Goal: Information Seeking & Learning: Understand process/instructions

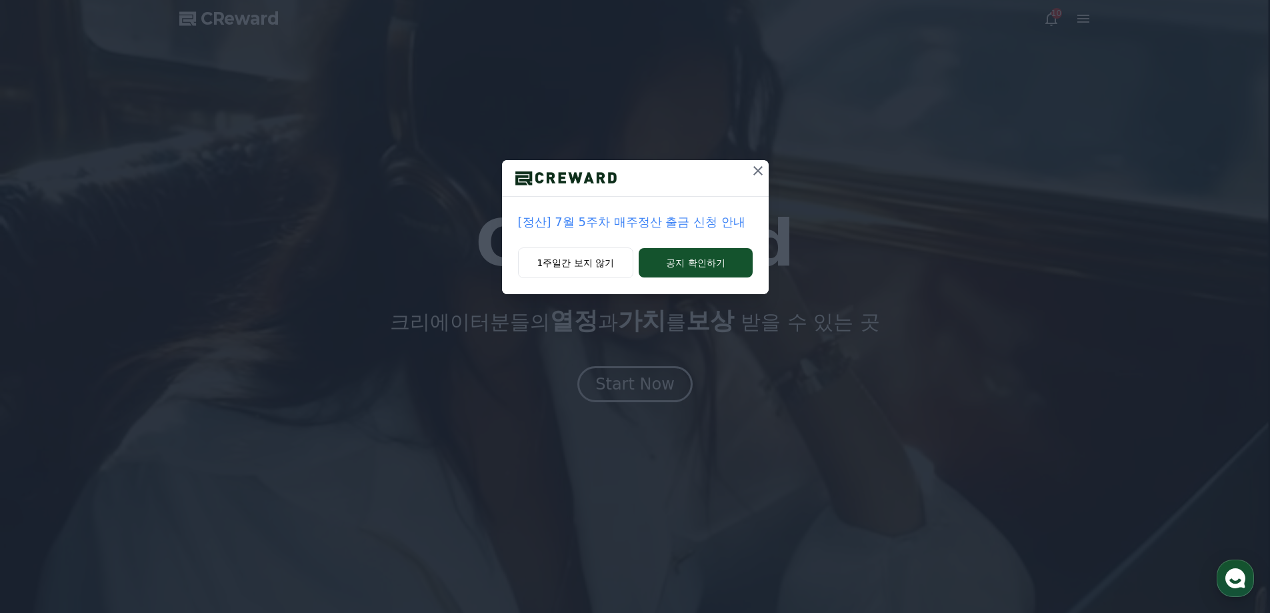
click at [759, 171] on icon at bounding box center [758, 171] width 16 height 16
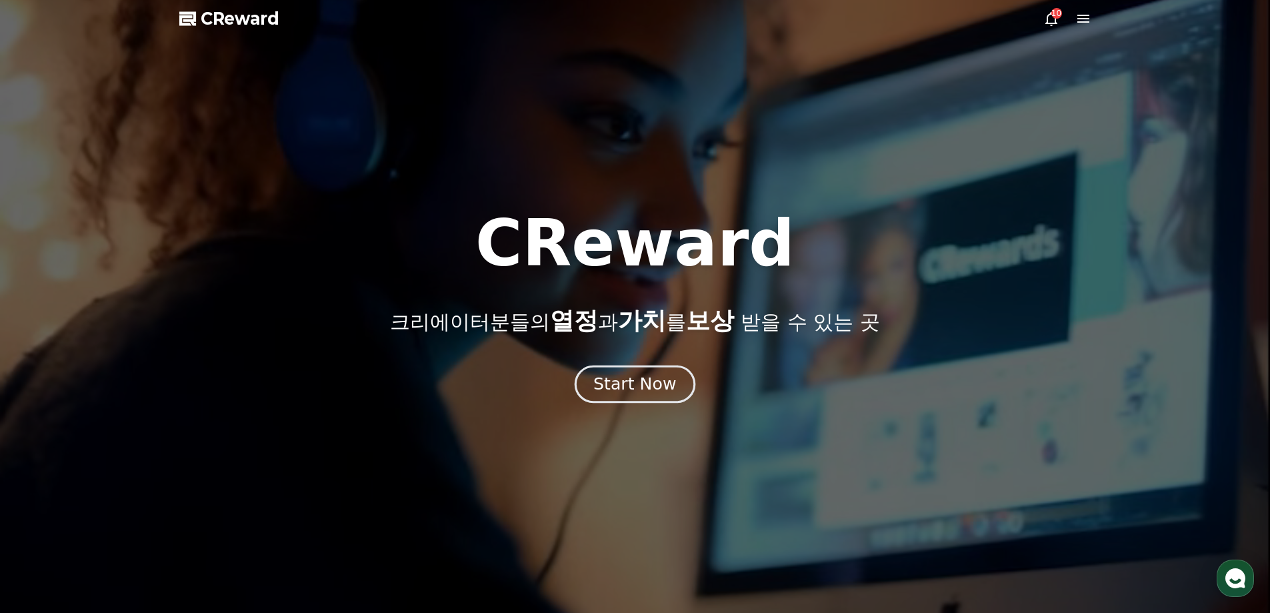
click at [633, 387] on div "Start Now" at bounding box center [634, 384] width 83 height 23
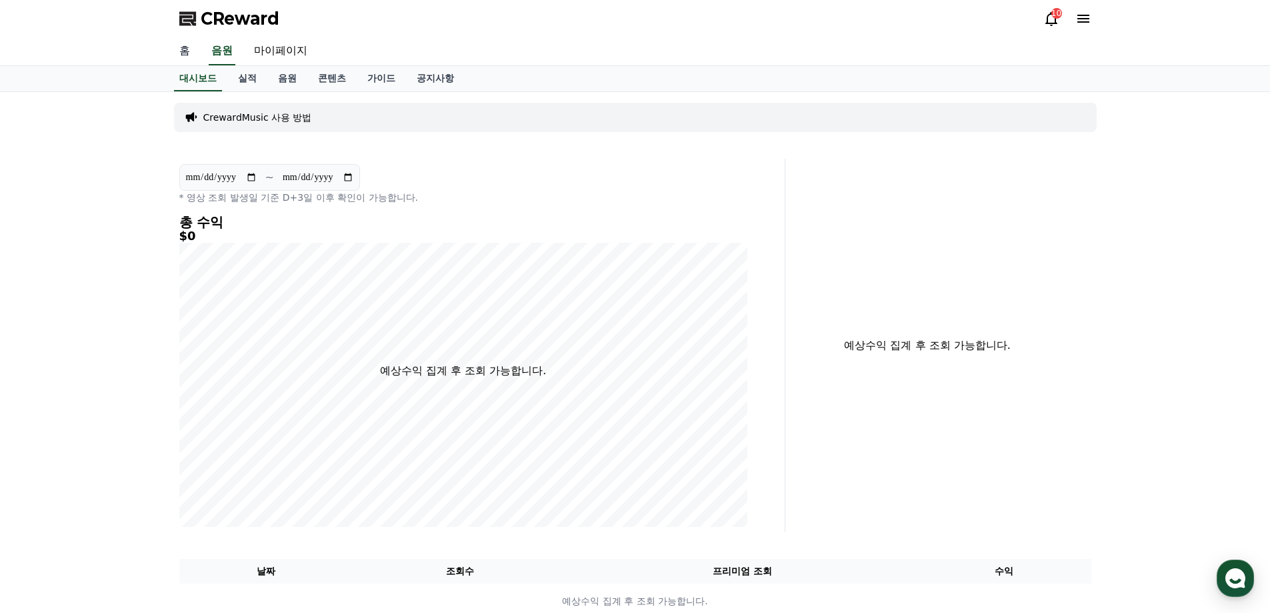
click at [182, 51] on link "홈" at bounding box center [185, 51] width 32 height 28
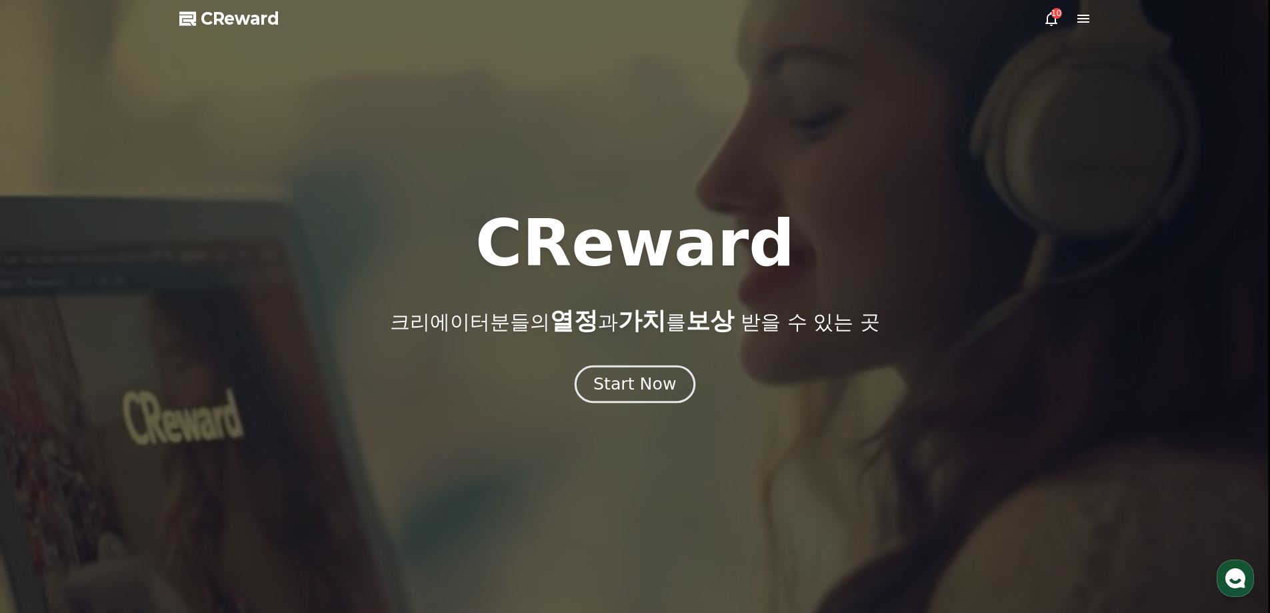
click at [629, 387] on div "Start Now" at bounding box center [634, 384] width 83 height 23
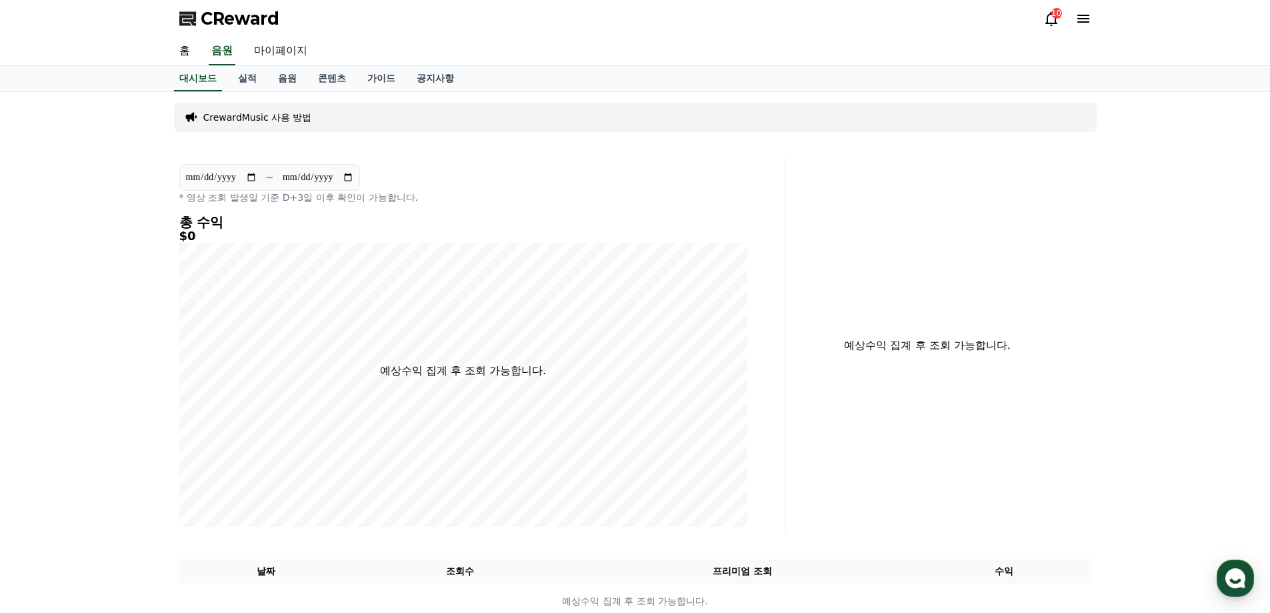
click at [291, 50] on link "마이페이지" at bounding box center [280, 51] width 75 height 28
select select "**********"
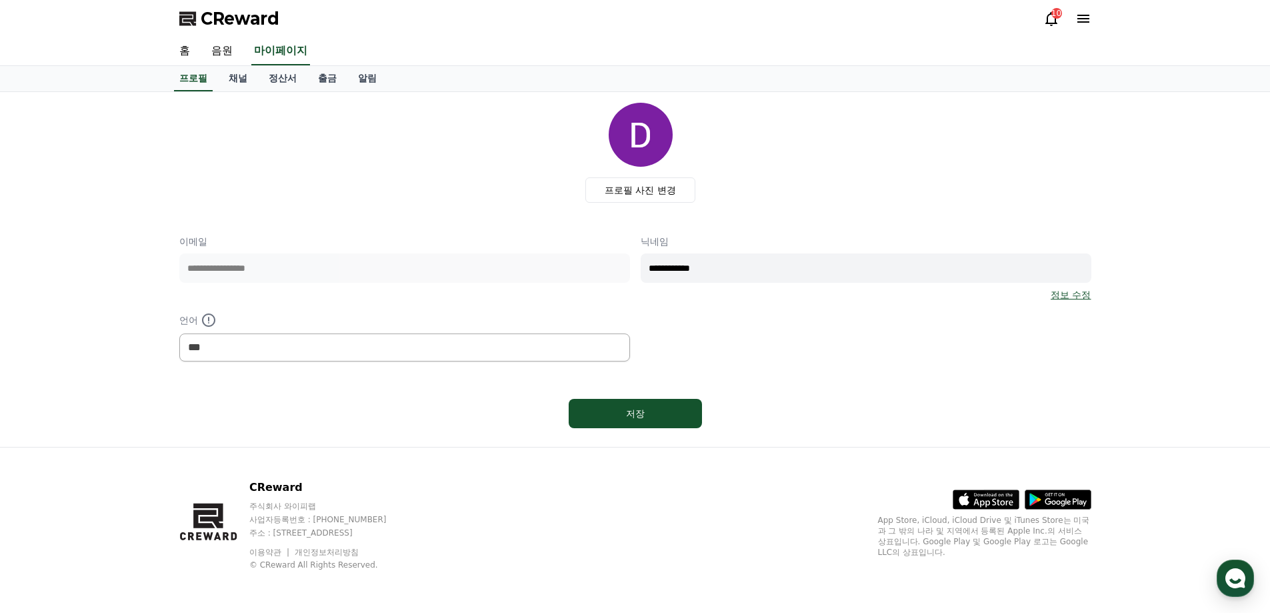
click at [1047, 17] on icon at bounding box center [1051, 19] width 12 height 14
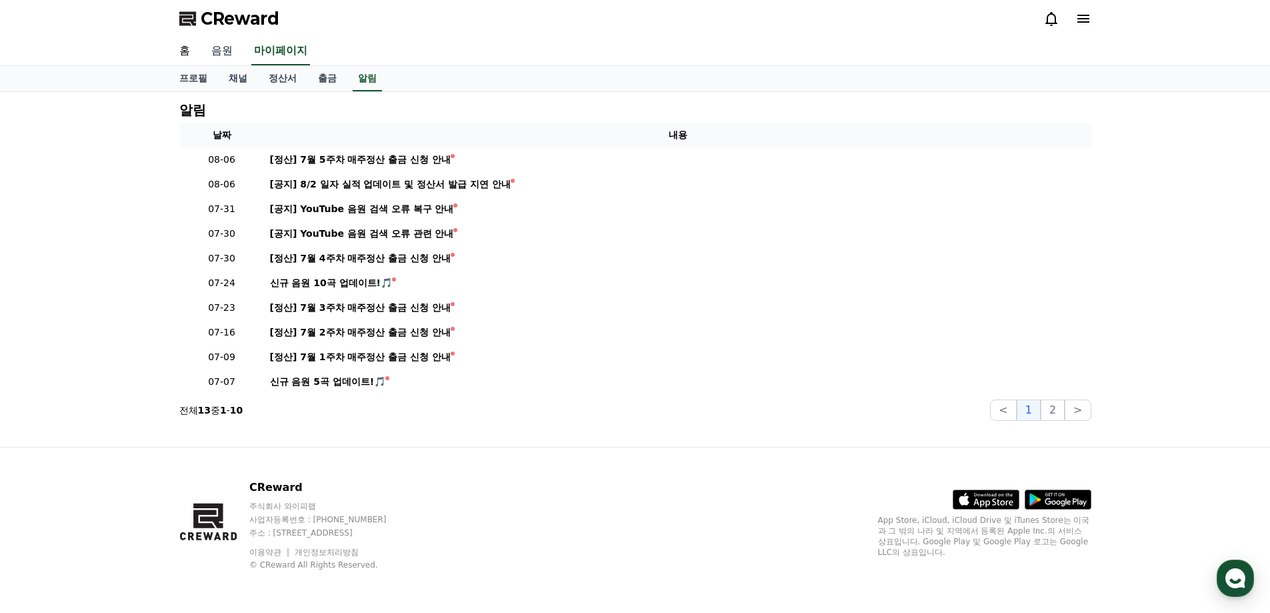
click at [219, 50] on link "음원" at bounding box center [222, 51] width 43 height 28
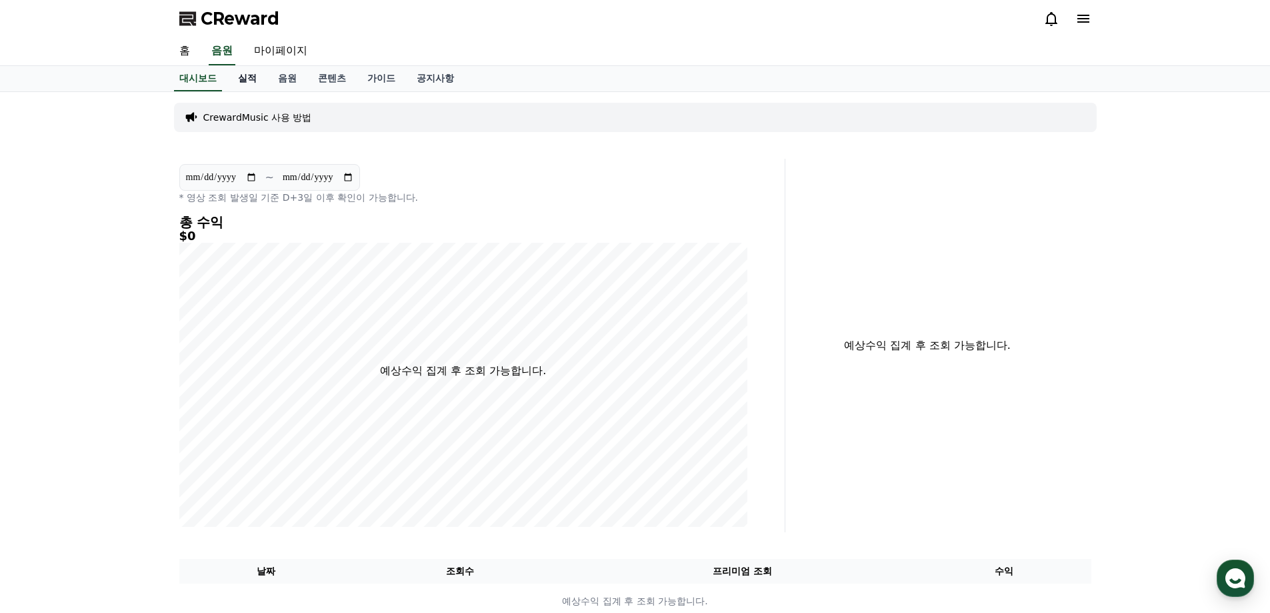
click at [251, 80] on link "실적" at bounding box center [247, 78] width 40 height 25
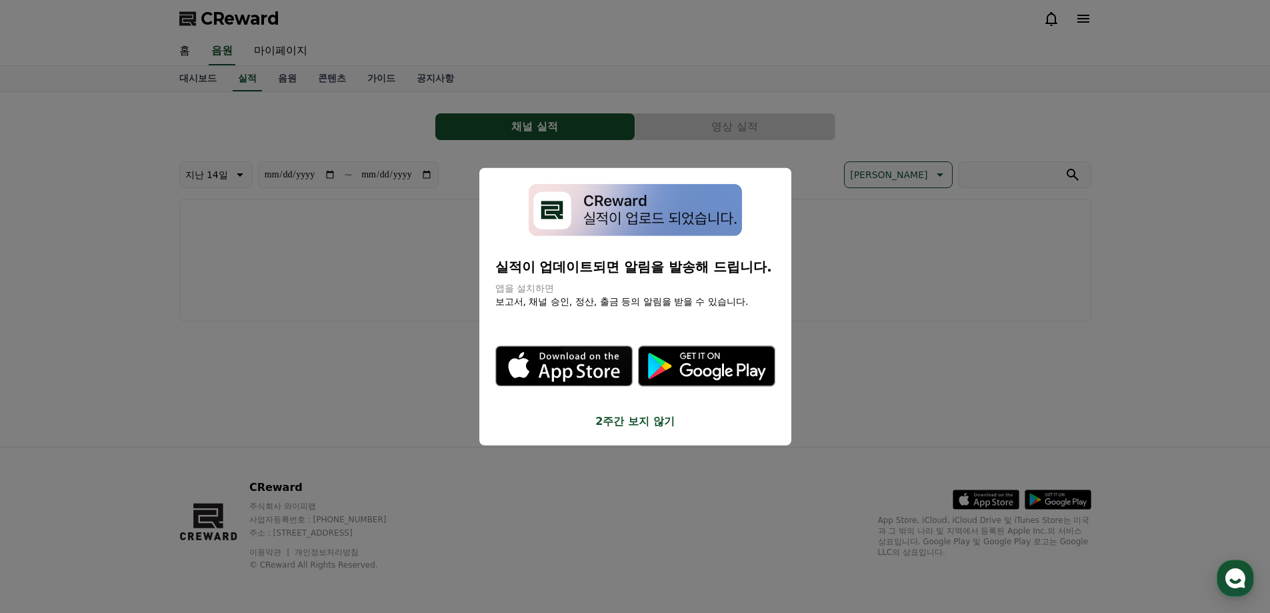
click at [616, 426] on button "2주간 보지 않기" at bounding box center [635, 421] width 280 height 16
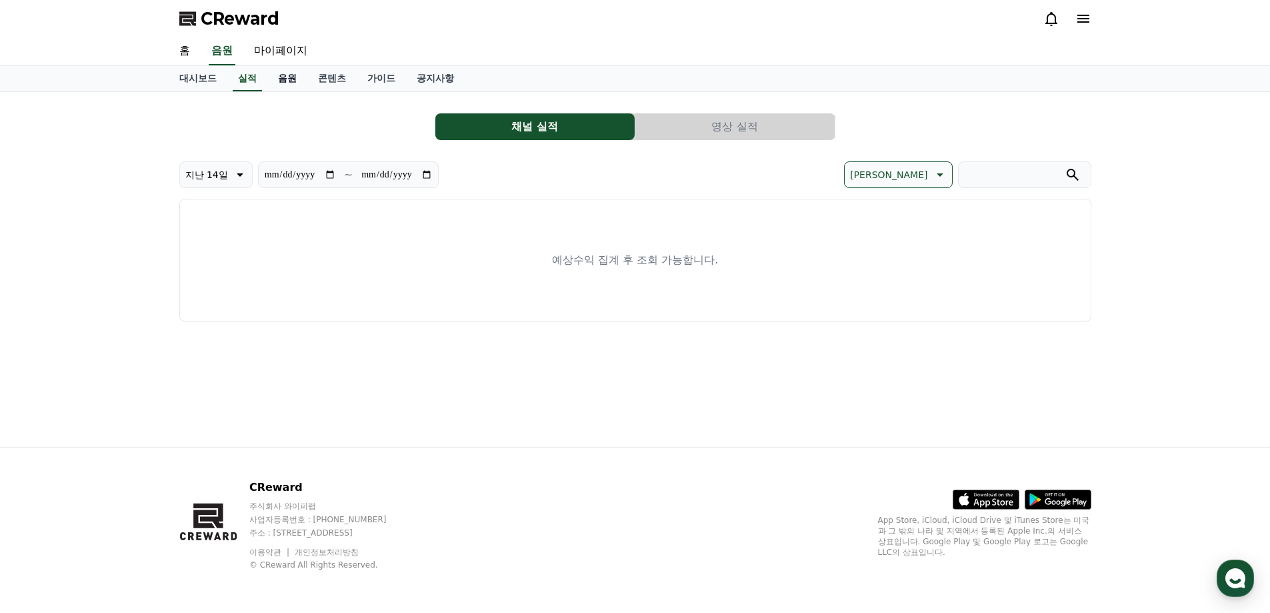
click at [286, 82] on link "음원" at bounding box center [287, 78] width 40 height 25
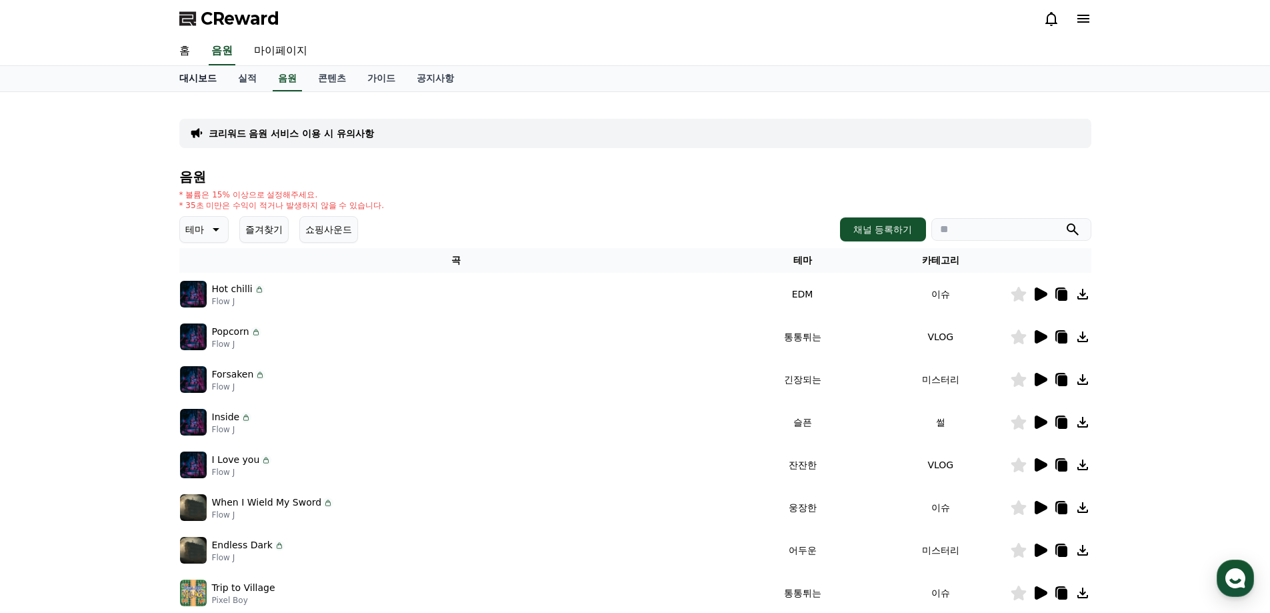
click at [199, 81] on link "대시보드" at bounding box center [198, 78] width 59 height 25
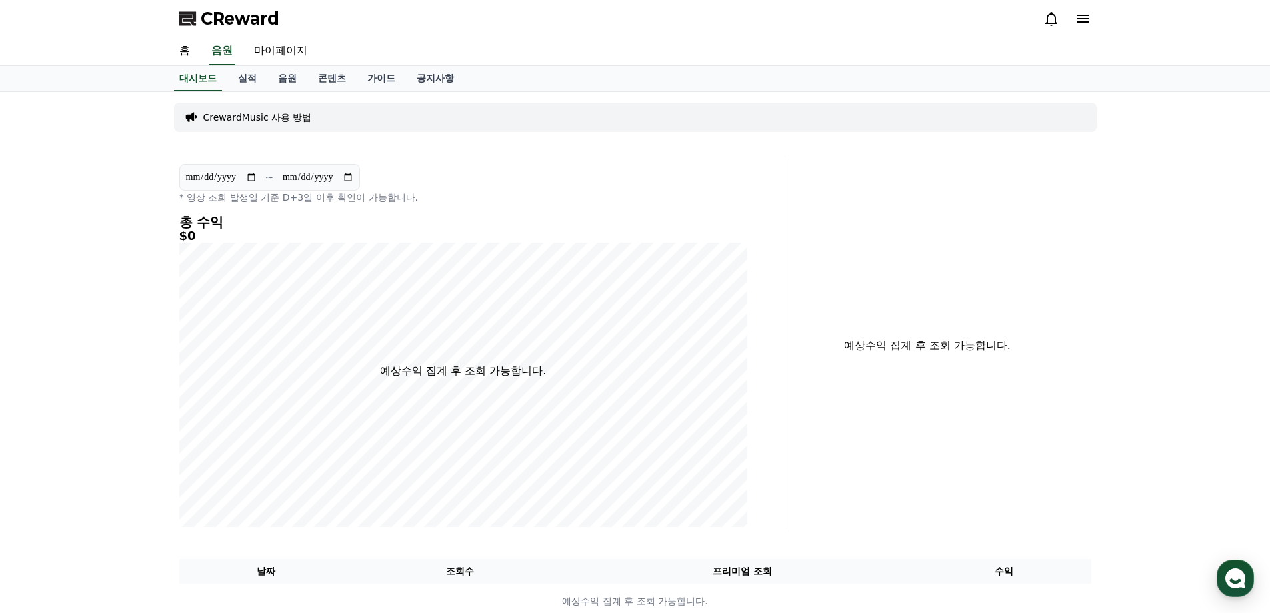
click at [1079, 18] on icon at bounding box center [1083, 19] width 12 height 8
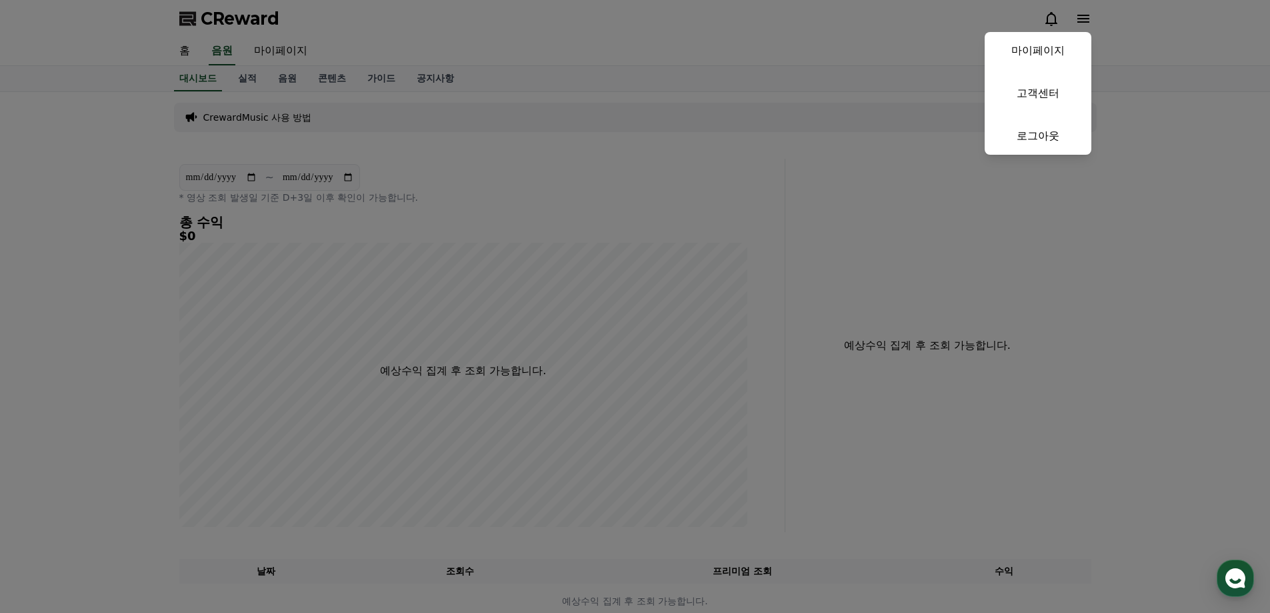
click at [384, 48] on button "close" at bounding box center [635, 306] width 1270 height 613
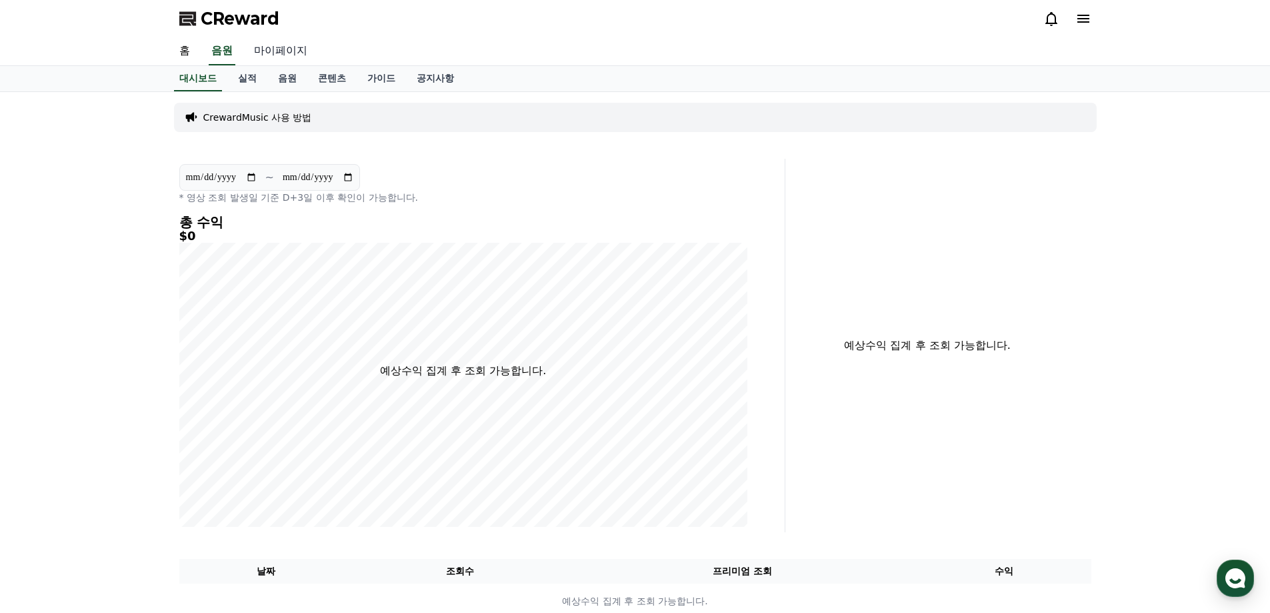
click at [291, 52] on link "마이페이지" at bounding box center [280, 51] width 75 height 28
select select "**********"
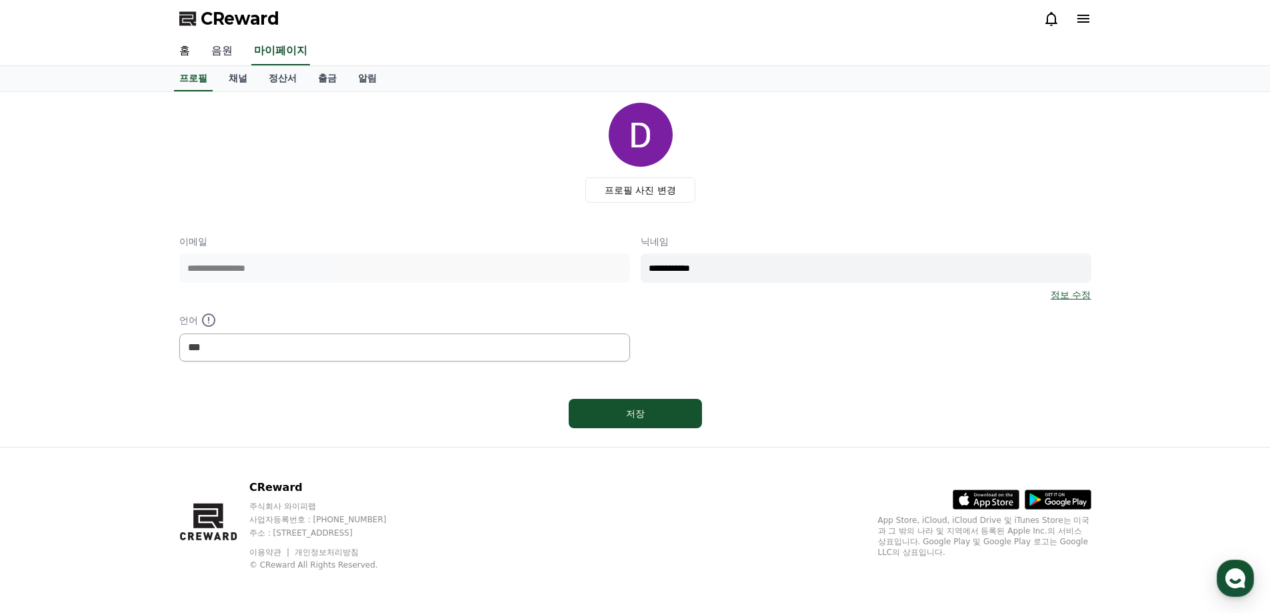
click at [222, 55] on link "음원" at bounding box center [222, 51] width 43 height 28
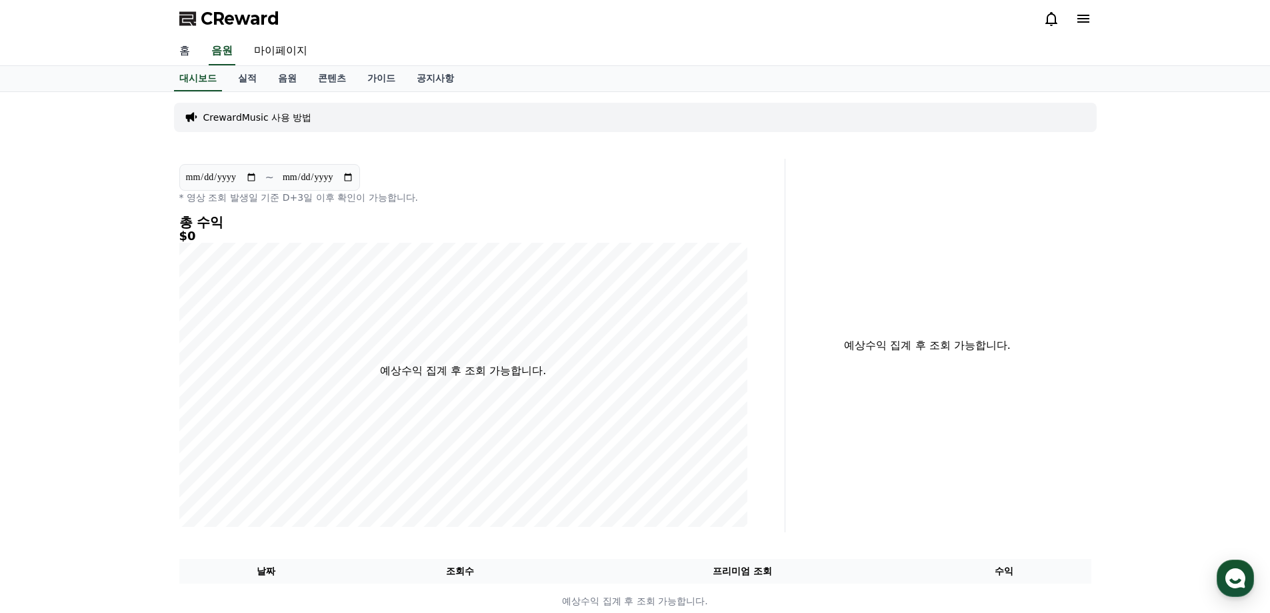
click at [183, 52] on link "홈" at bounding box center [185, 51] width 32 height 28
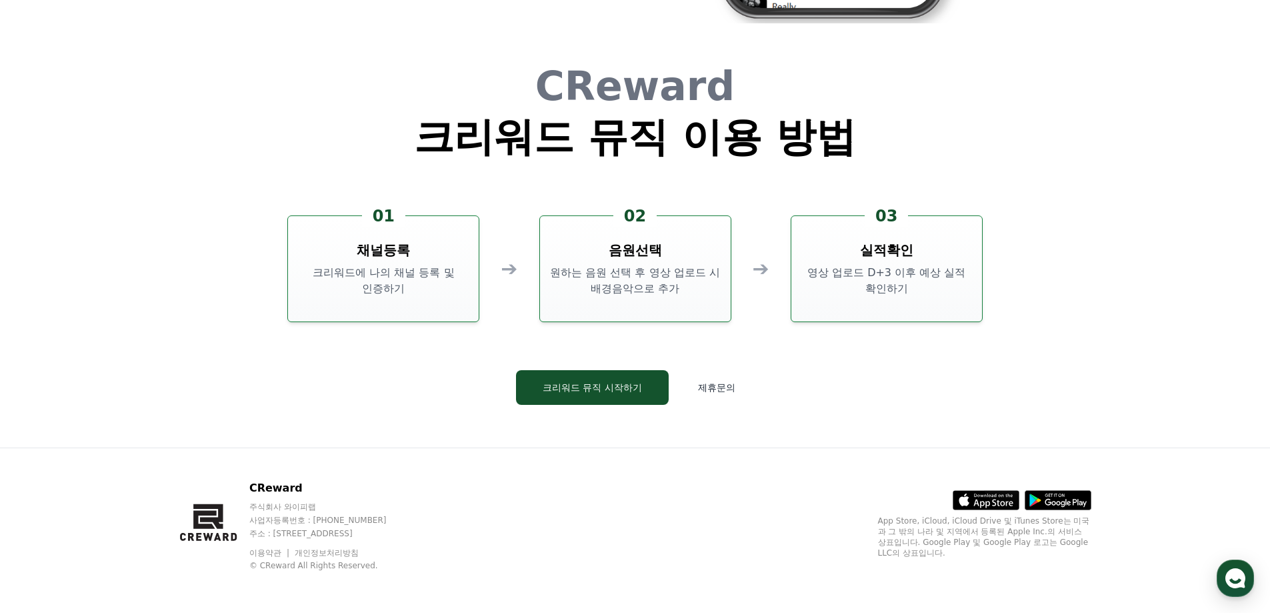
scroll to position [3612, 0]
click at [633, 381] on button "크리워드 뮤직 시작하기" at bounding box center [592, 386] width 153 height 35
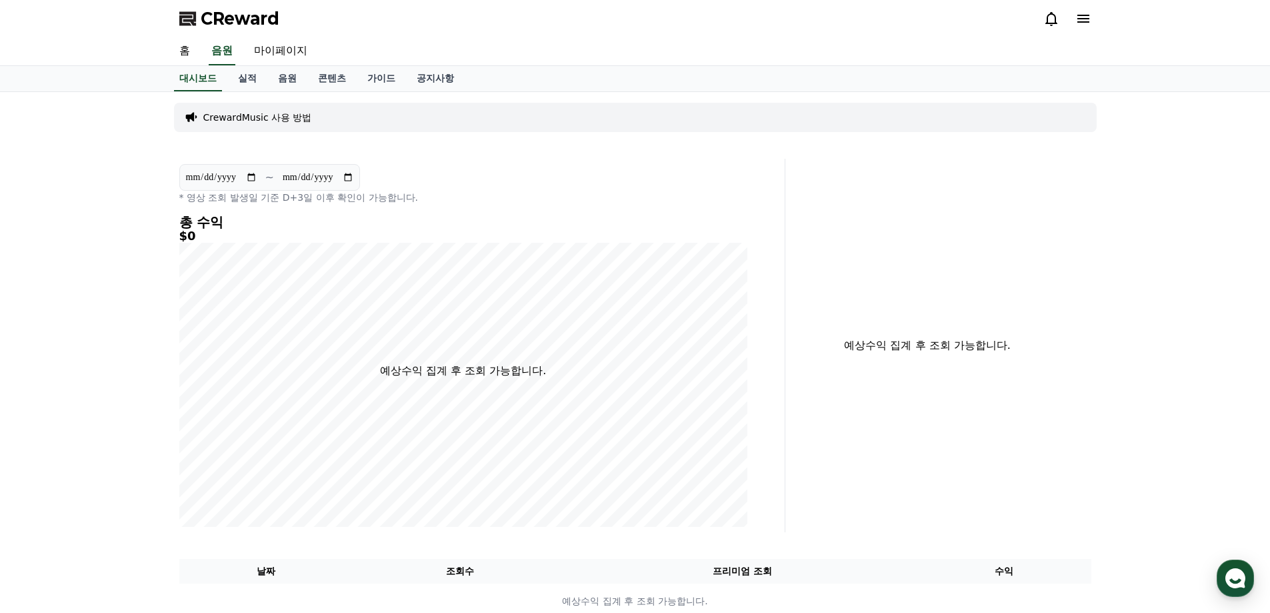
click at [241, 116] on p "CrewardMusic 사용 방법" at bounding box center [257, 117] width 109 height 13
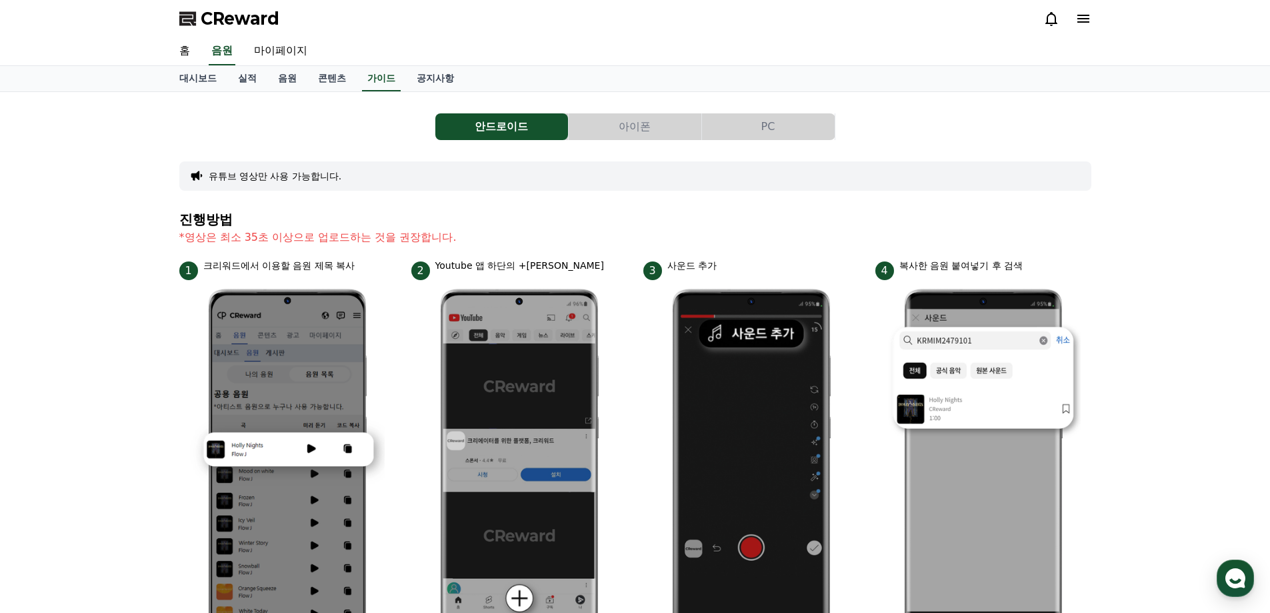
click at [269, 234] on p "*영상은 최소 35초 이상으로 업로드하는 것을 권장합니다." at bounding box center [635, 237] width 912 height 16
click at [233, 173] on button "유튜브 영상만 사용 가능합니다." at bounding box center [275, 175] width 133 height 13
click at [305, 170] on button "유튜브 영상만 사용 가능합니다." at bounding box center [275, 175] width 133 height 13
